Goal: Communication & Community: Connect with others

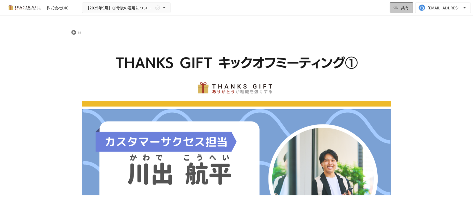
click at [402, 7] on span "共有" at bounding box center [405, 8] width 8 height 6
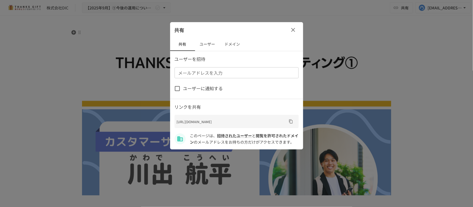
click at [246, 79] on div "ユーザーを招待 メールアドレスを入力 メールアドレスを入力 ユーザーに通知する リンクを共有 [URL][DOMAIN_NAME] このページは、 招待された…" at bounding box center [236, 101] width 133 height 90
click at [202, 39] on button "ユーザー" at bounding box center [207, 44] width 25 height 13
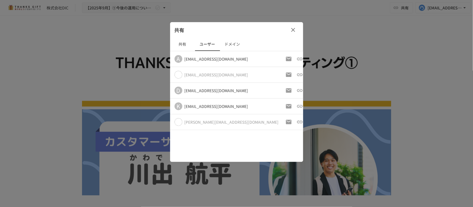
click at [416, 75] on div at bounding box center [236, 103] width 473 height 207
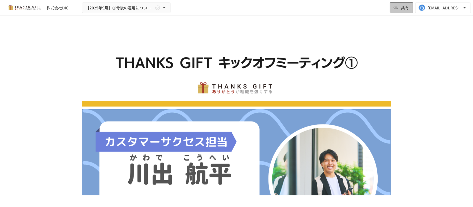
click at [396, 11] on button "共有" at bounding box center [401, 7] width 23 height 11
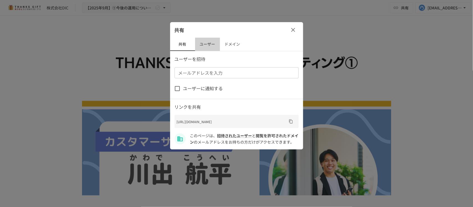
click at [214, 47] on button "ユーザー" at bounding box center [207, 44] width 25 height 13
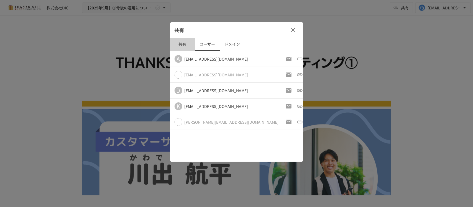
click at [188, 45] on button "共有" at bounding box center [182, 44] width 25 height 13
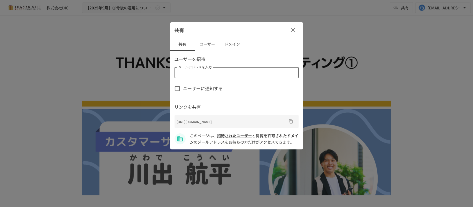
click at [204, 72] on input "メールアドレスを入力" at bounding box center [236, 73] width 120 height 8
paste input "**********"
type input "**********"
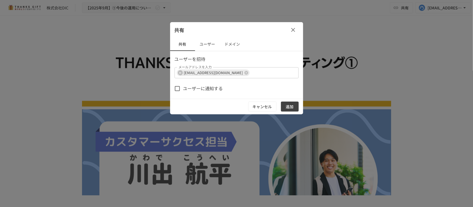
click at [203, 89] on span "ユーザーに通知する" at bounding box center [203, 88] width 40 height 7
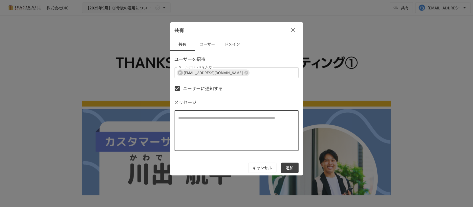
click at [266, 145] on textarea at bounding box center [237, 131] width 116 height 32
click at [246, 115] on textarea at bounding box center [237, 131] width 116 height 32
type textarea "*"
type textarea "**********"
click at [288, 167] on button "追加" at bounding box center [290, 168] width 18 height 10
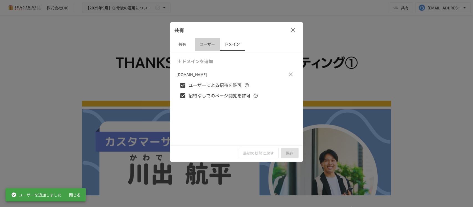
click at [211, 50] on button "ユーザー" at bounding box center [207, 44] width 25 height 13
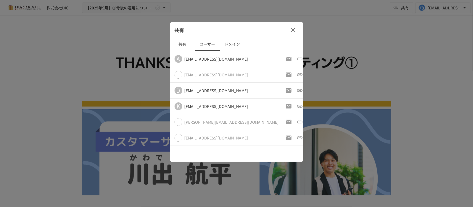
click at [292, 29] on icon "button" at bounding box center [293, 30] width 7 height 7
